Goal: Task Accomplishment & Management: Use online tool/utility

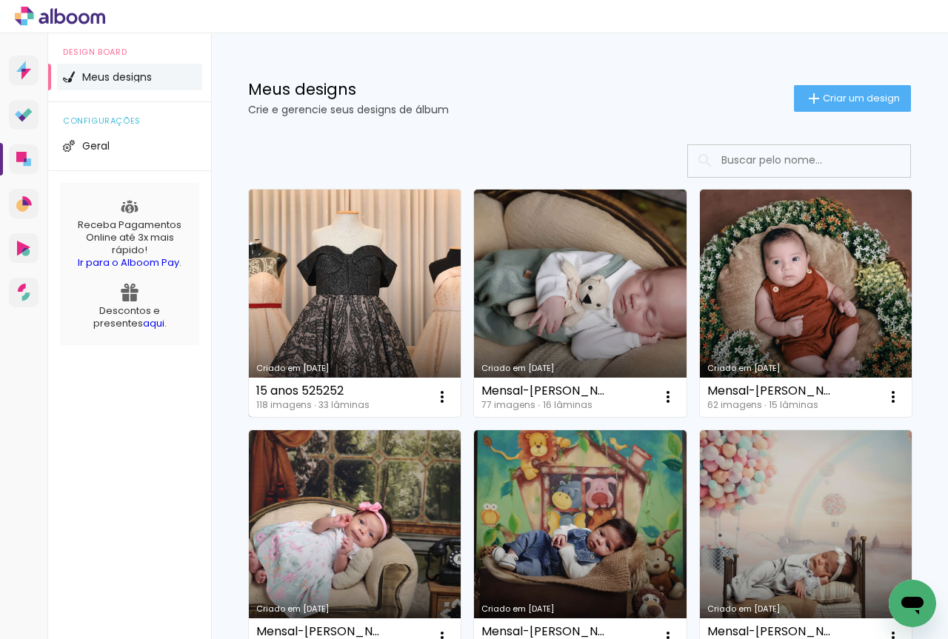
click at [370, 275] on link "Criado em [DATE]" at bounding box center [355, 303] width 212 height 227
